Goal: Check status: Check status

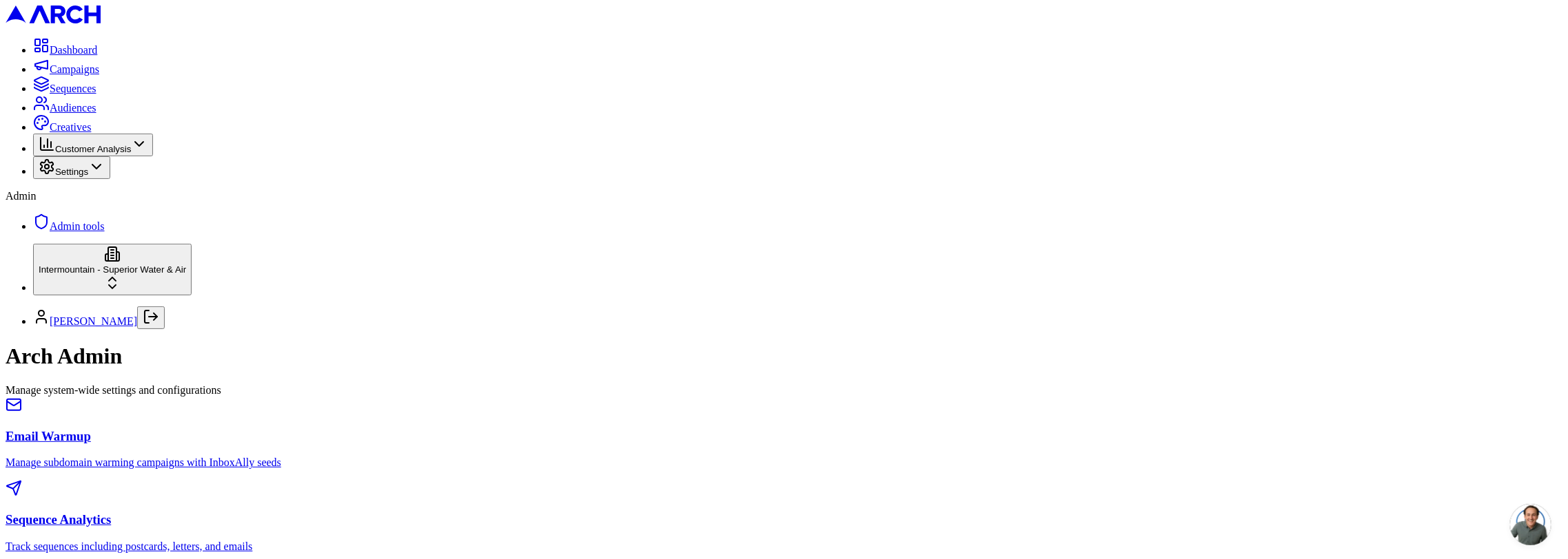
click at [670, 480] on div at bounding box center [784, 489] width 1557 height 19
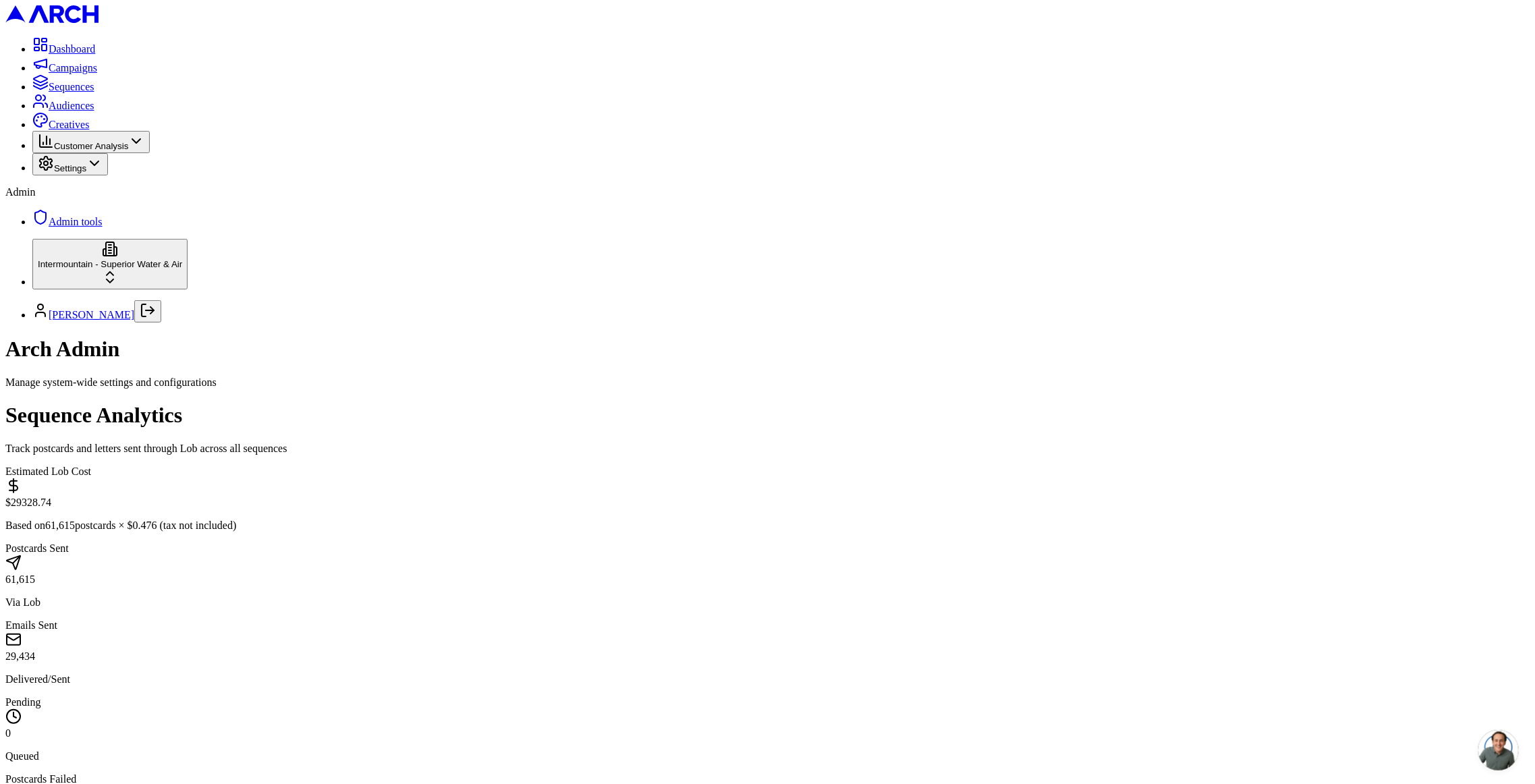
scroll to position [319, 0]
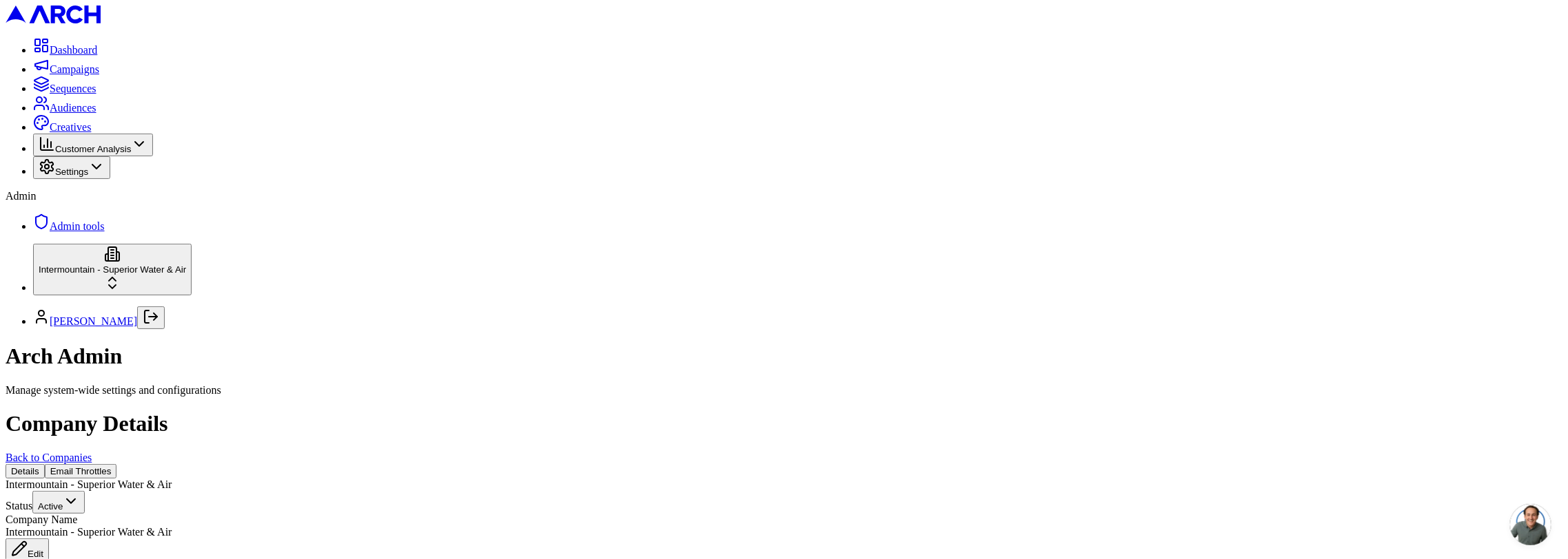
click at [117, 464] on button "Email Throttles" at bounding box center [81, 471] width 73 height 14
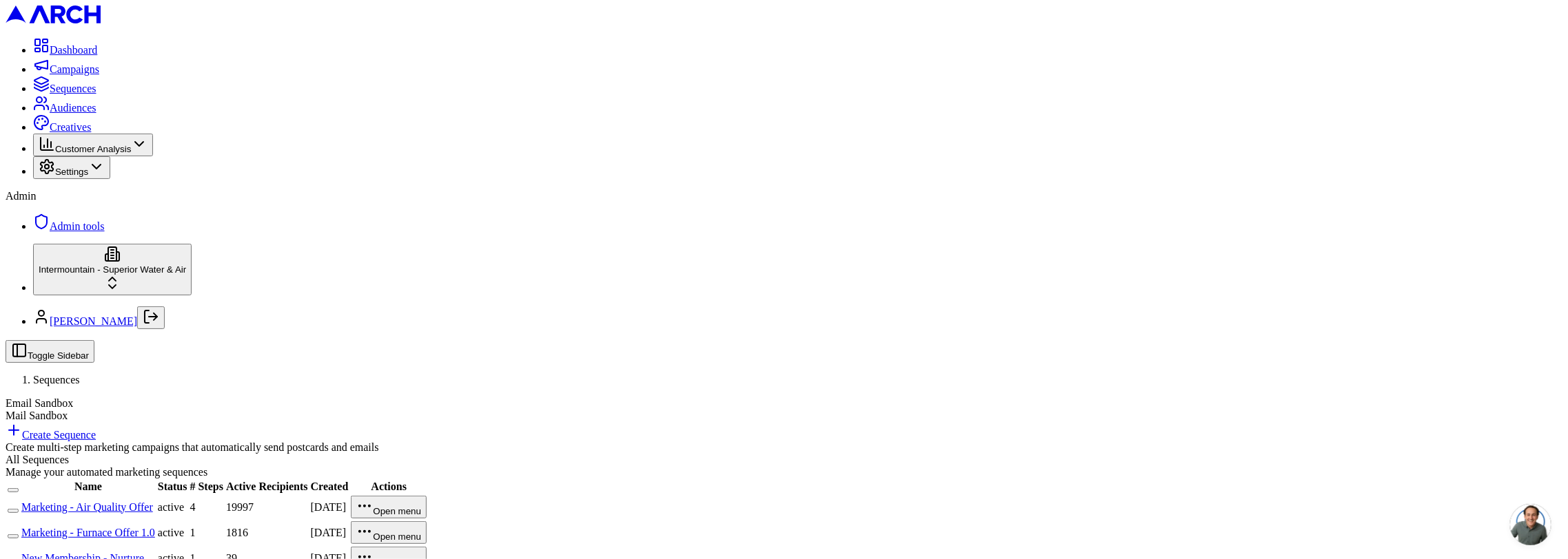
click at [153, 501] on link "Marketing - Air Quality Offer" at bounding box center [87, 507] width 132 height 11
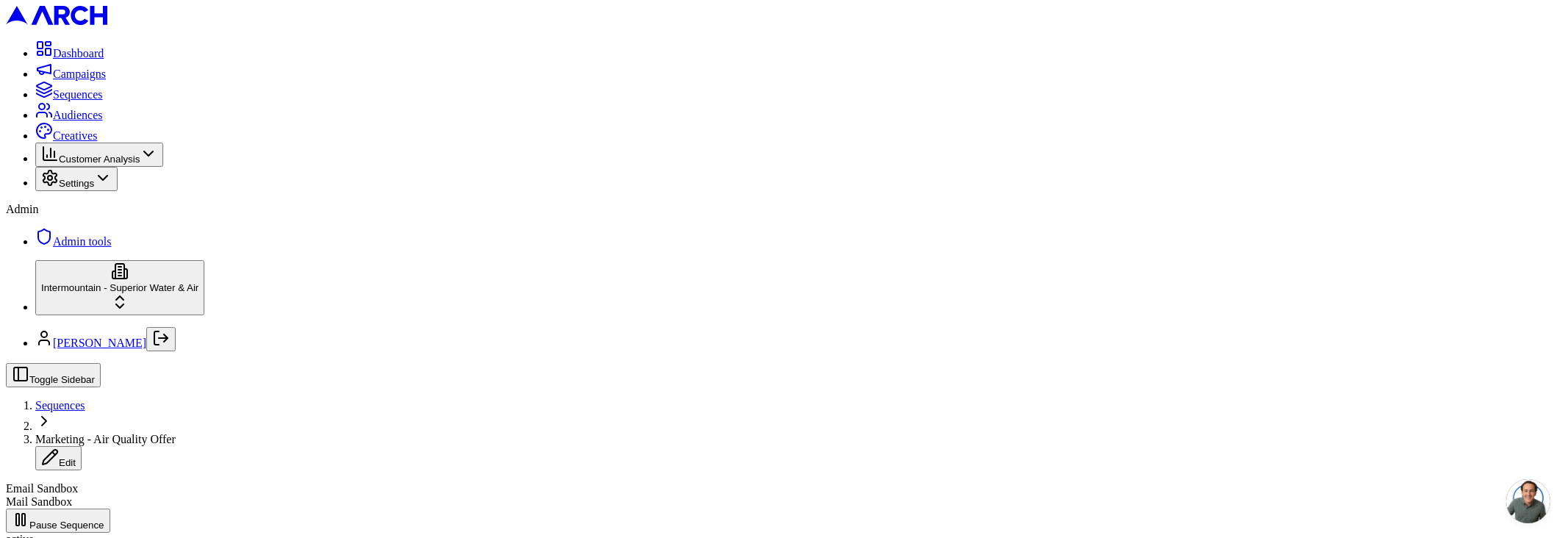
scroll to position [0, 0]
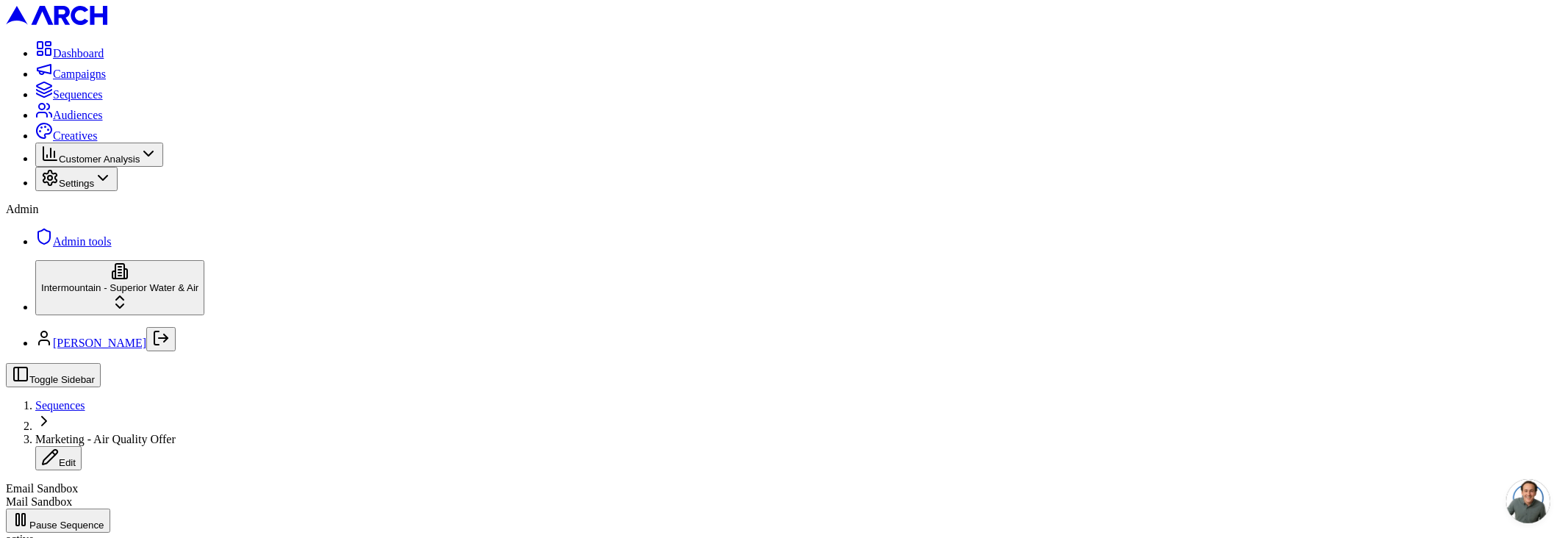
scroll to position [144, 0]
